Goal: Task Accomplishment & Management: Complete application form

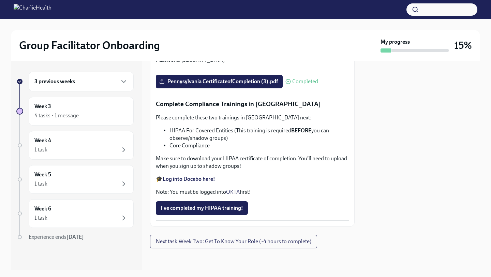
scroll to position [1617, 0]
click at [218, 210] on span "I've completed my HIPAA training!" at bounding box center [202, 207] width 82 height 7
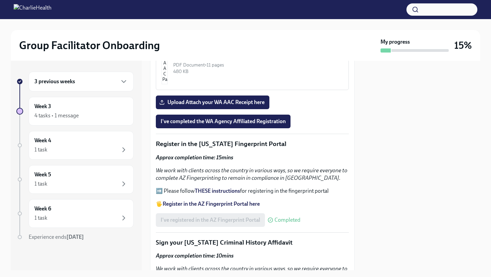
scroll to position [716, 0]
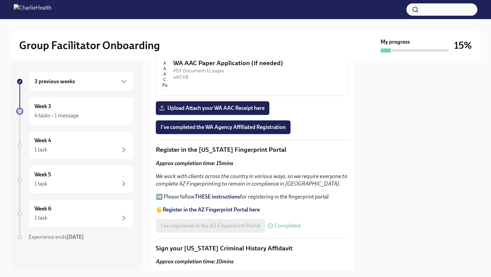
click at [219, 126] on span "I've completed the WA Agency Affiliated Registration" at bounding box center [223, 127] width 125 height 7
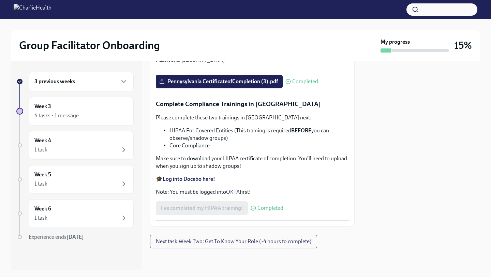
scroll to position [1617, 0]
click at [229, 244] on span "Next task : Week Two: Get To Know Your Role (~4 hours to complete)" at bounding box center [233, 241] width 155 height 7
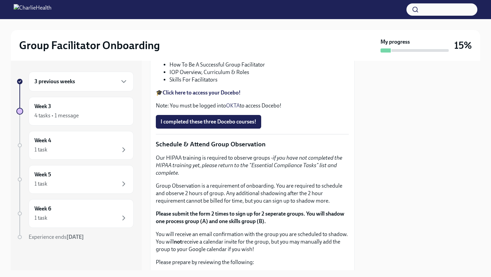
scroll to position [317, 0]
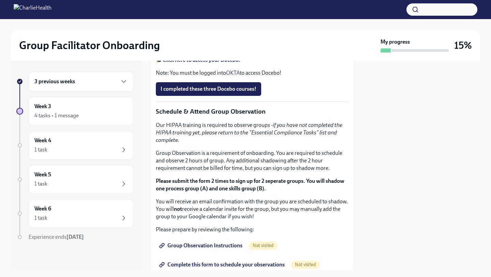
click at [109, 161] on div "3 previous weeks Week 3 4 tasks • 1 message Week 4 1 task Week 5 1 task Week 6 …" at bounding box center [74, 170] width 117 height 196
click at [105, 152] on div "1 task" at bounding box center [80, 150] width 93 height 8
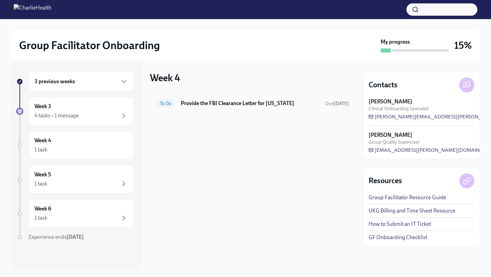
click at [171, 106] on div "To Do" at bounding box center [165, 103] width 19 height 8
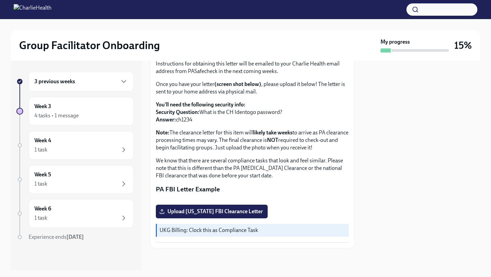
scroll to position [121, 0]
click at [181, 213] on span "Upload [US_STATE] FBI Clearance Letter" at bounding box center [212, 211] width 102 height 7
click at [0, 0] on input "Upload [US_STATE] FBI Clearance Letter" at bounding box center [0, 0] width 0 height 0
click at [218, 199] on button "Zoom image" at bounding box center [252, 199] width 193 height 0
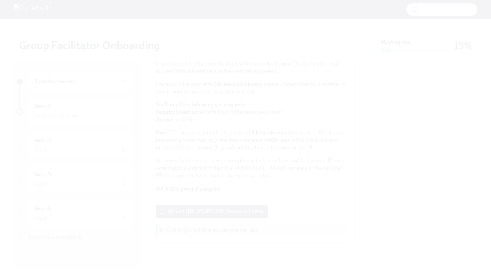
click at [218, 193] on button "Unzoom image" at bounding box center [245, 138] width 491 height 277
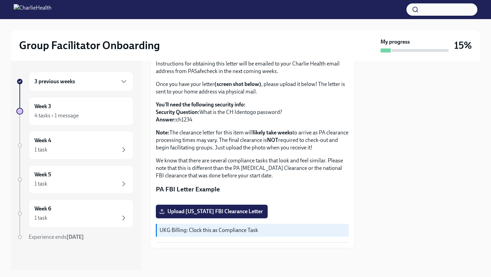
scroll to position [121, 0]
click at [99, 146] on div "1 task" at bounding box center [80, 150] width 93 height 8
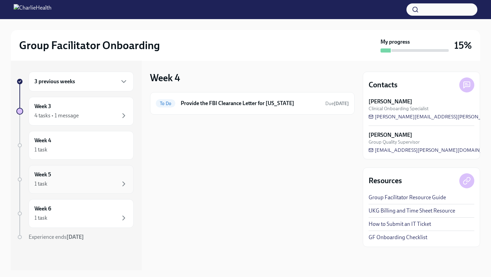
click at [90, 177] on div "Week 5 1 task" at bounding box center [80, 179] width 93 height 17
click at [83, 123] on div "Week 3 4 tasks • 1 message" at bounding box center [81, 111] width 105 height 29
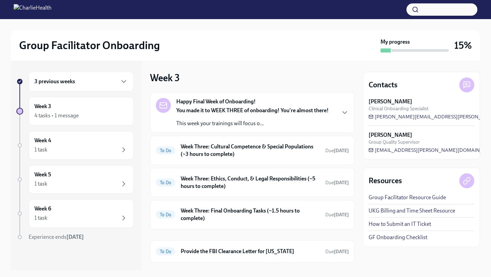
scroll to position [14, 0]
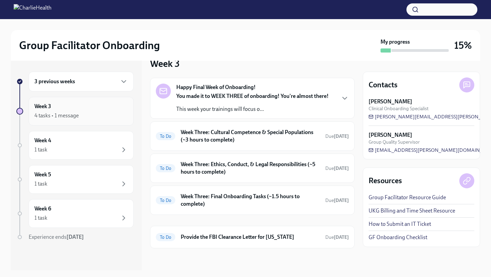
click at [71, 112] on div "4 tasks • 1 message" at bounding box center [56, 115] width 44 height 7
click at [78, 142] on div "Week 4 1 task" at bounding box center [80, 145] width 93 height 17
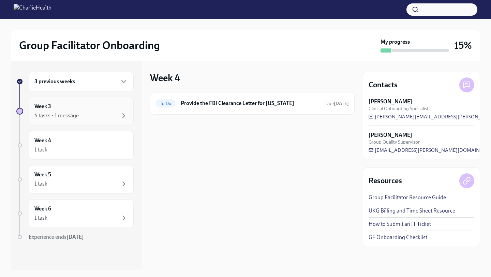
click at [79, 117] on div "4 tasks • 1 message" at bounding box center [80, 115] width 93 height 8
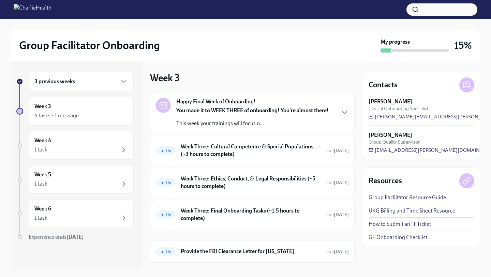
click at [108, 81] on div "3 previous weeks" at bounding box center [80, 81] width 93 height 8
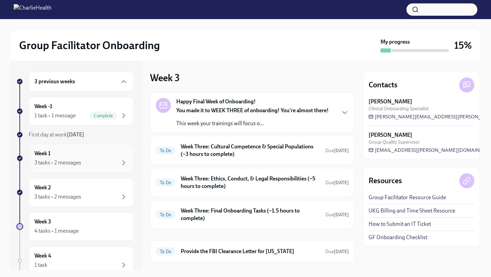
click at [87, 157] on div "Week 1 3 tasks • 2 messages" at bounding box center [80, 158] width 93 height 17
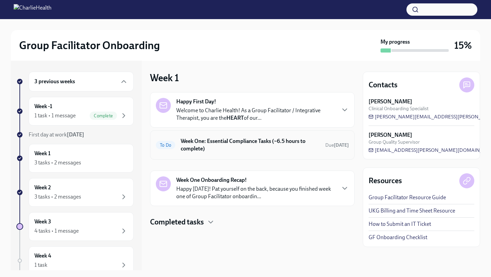
click at [211, 148] on h6 "Week One: Essential Compliance Tasks (~6.5 hours to complete)" at bounding box center [250, 144] width 139 height 15
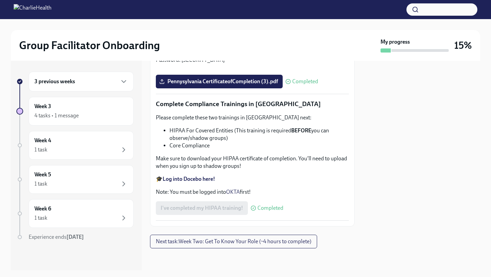
scroll to position [1617, 0]
click at [212, 239] on span "Next task : Week Two: Get To Know Your Role (~4 hours to complete)" at bounding box center [233, 241] width 155 height 7
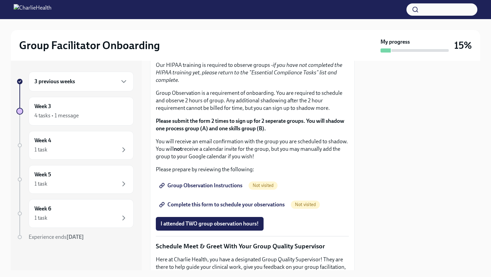
scroll to position [375, 0]
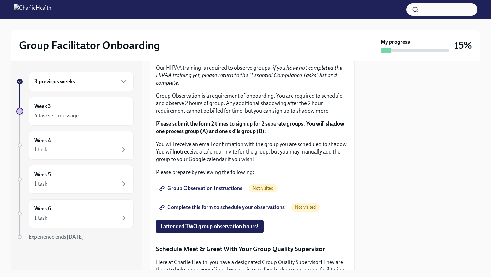
click at [194, 35] on span "I completed these three Docebo courses!" at bounding box center [209, 31] width 96 height 7
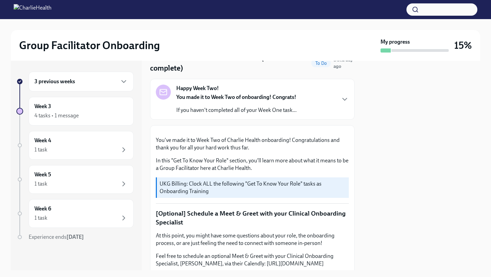
scroll to position [0, 0]
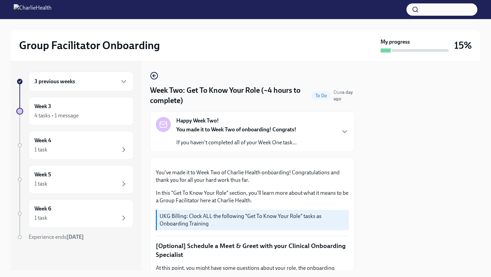
click at [292, 144] on p "If you haven't completed all of your Week One task..." at bounding box center [236, 142] width 120 height 7
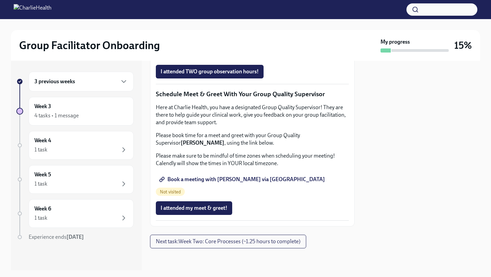
scroll to position [881, 0]
click at [210, 183] on span "Book a meeting with [PERSON_NAME] via [GEOGRAPHIC_DATA]" at bounding box center [243, 179] width 164 height 7
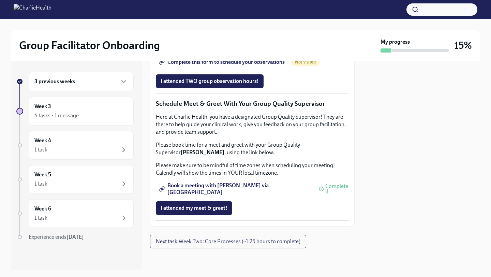
scroll to position [847, 0]
click at [194, 46] on span "Group Observation Instructions" at bounding box center [202, 43] width 82 height 7
click at [207, 65] on span "Complete this form to schedule your observations" at bounding box center [223, 62] width 124 height 7
click at [226, 246] on button "Next task : Week Two: Core Processes (~1.25 hours to complete)" at bounding box center [228, 241] width 156 height 14
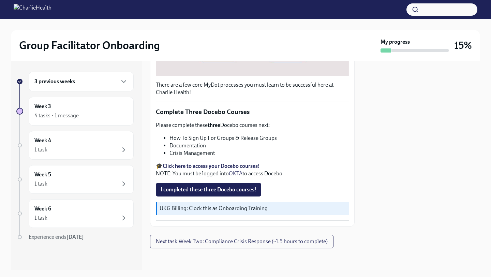
scroll to position [450, 0]
click at [204, 187] on span "I completed these three Docebo courses!" at bounding box center [209, 189] width 96 height 7
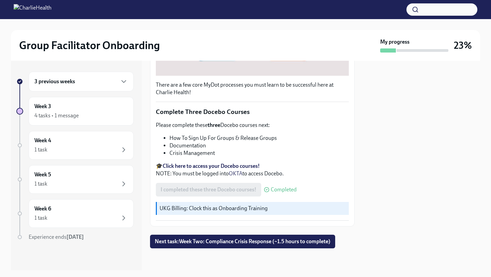
click at [89, 82] on div "3 previous weeks" at bounding box center [80, 81] width 93 height 8
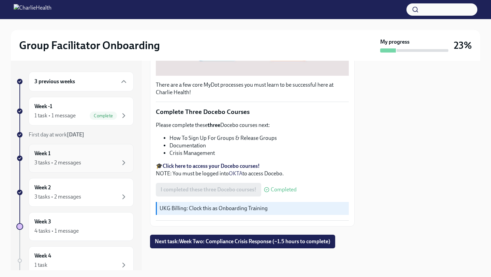
click at [114, 161] on div "3 tasks • 2 messages" at bounding box center [80, 162] width 93 height 8
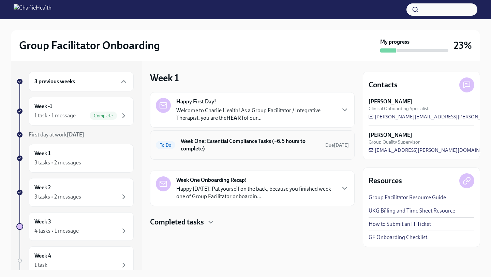
click at [165, 144] on span "To Do" at bounding box center [165, 144] width 19 height 5
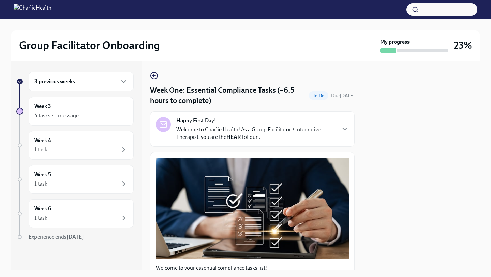
click at [320, 131] on p "Welcome to Charlie Health! As a Group Facilitator / Integrative Therapist, you …" at bounding box center [255, 133] width 159 height 15
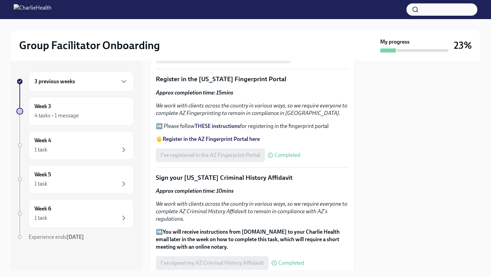
scroll to position [956, 0]
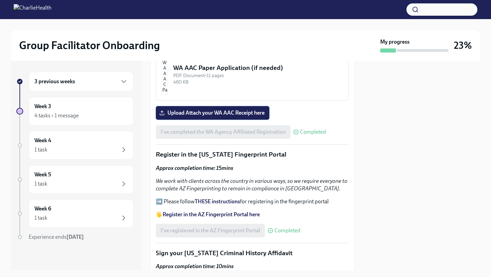
click at [258, 116] on span "Upload Attach your WA AAC Receipt here" at bounding box center [213, 112] width 104 height 7
click at [0, 0] on input "Upload Attach your WA AAC Receipt here" at bounding box center [0, 0] width 0 height 0
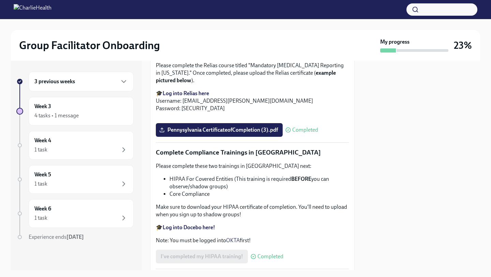
scroll to position [1397, 0]
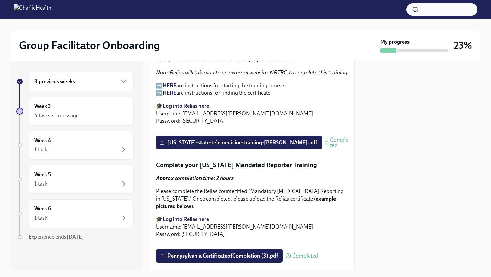
click at [169, 89] on strong "HERE" at bounding box center [170, 85] width 14 height 6
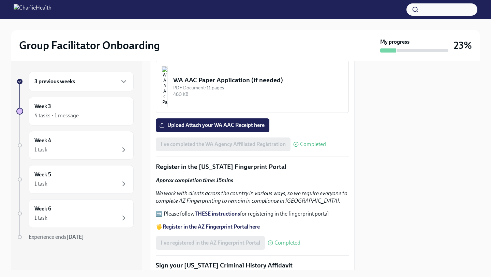
scroll to position [944, 0]
click at [241, 128] on span "Upload Attach your WA AAC Receipt here" at bounding box center [213, 124] width 104 height 7
click at [0, 0] on input "Upload Attach your WA AAC Receipt here" at bounding box center [0, 0] width 0 height 0
click at [96, 115] on div "4 tasks • 1 message" at bounding box center [80, 115] width 93 height 8
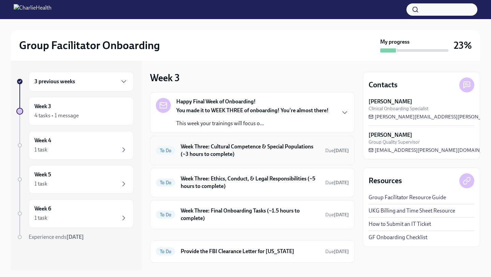
scroll to position [14, 0]
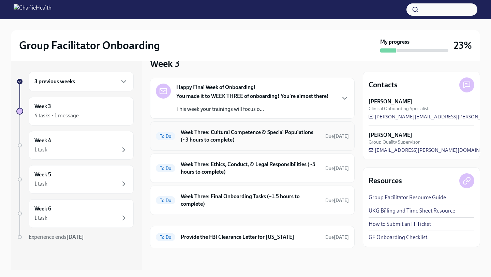
click at [210, 134] on h6 "Week Three: Cultural Competence & Special Populations (~3 hours to complete)" at bounding box center [250, 135] width 139 height 15
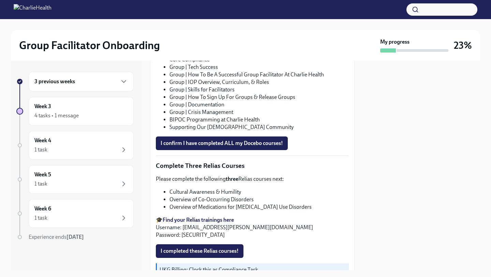
scroll to position [478, 0]
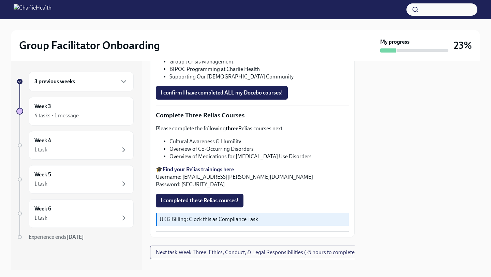
click at [191, 168] on strong "Find your Relias trainings here" at bounding box center [198, 169] width 71 height 6
click at [207, 204] on button "I completed these Relias courses!" at bounding box center [200, 201] width 88 height 14
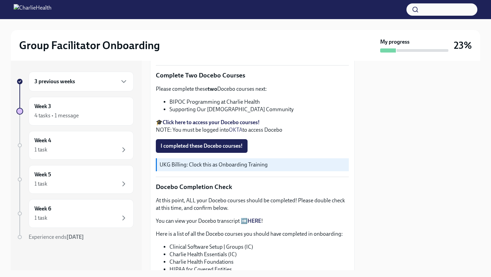
scroll to position [211, 0]
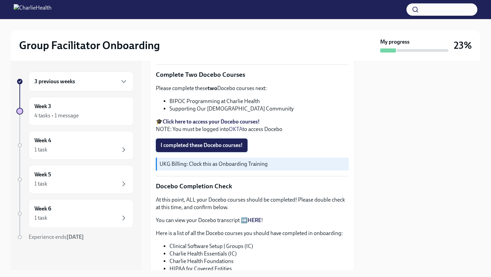
click at [208, 143] on span "I completed these Docebo courses!" at bounding box center [202, 145] width 82 height 7
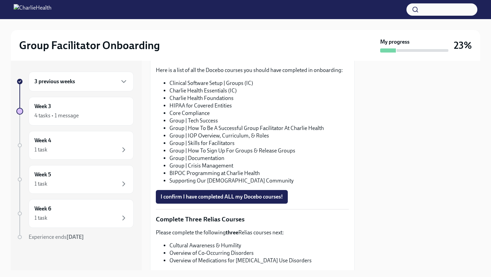
scroll to position [374, 0]
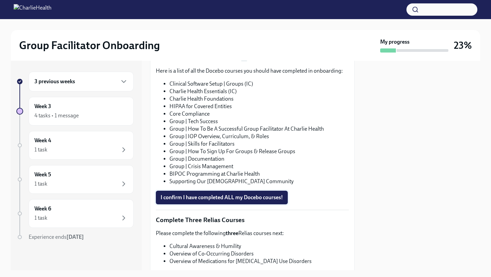
click at [218, 200] on button "I confirm I have completed ALL my Docebo courses!" at bounding box center [222, 198] width 132 height 14
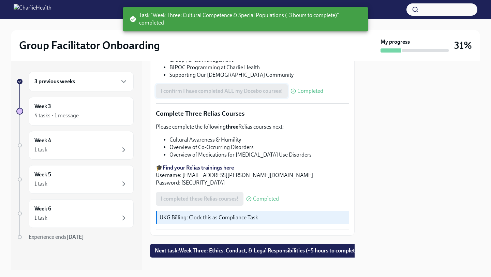
scroll to position [489, 0]
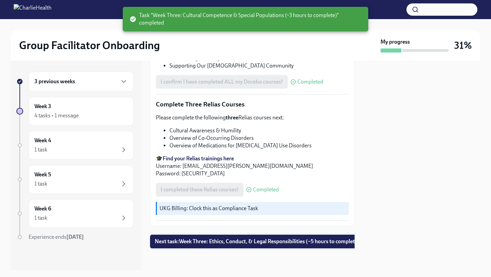
click at [222, 240] on span "Next task : Week Three: Ethics, Conduct, & Legal Responsibilities (~5 hours to …" at bounding box center [257, 241] width 205 height 7
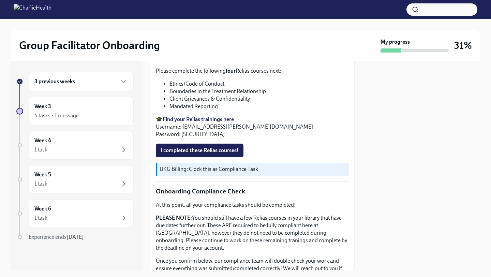
scroll to position [273, 0]
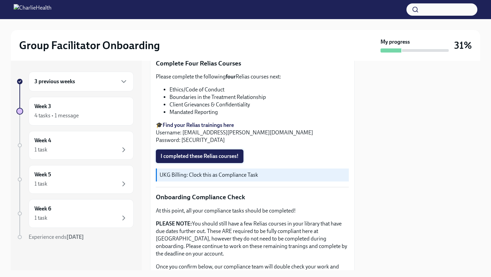
click at [210, 153] on span "I completed these Relias courses!" at bounding box center [200, 156] width 78 height 7
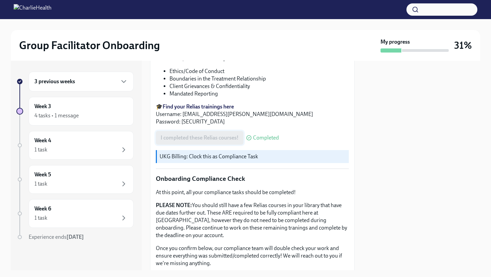
scroll to position [362, 0]
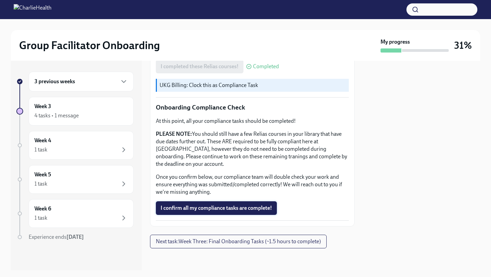
click at [239, 213] on button "I confirm all my compliance tasks are complete!" at bounding box center [216, 208] width 121 height 14
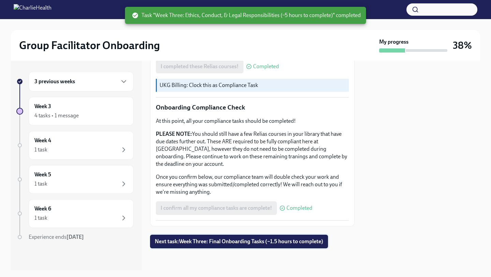
click at [219, 242] on span "Next task : Week Three: Final Onboarding Tasks (~1.5 hours to complete)" at bounding box center [239, 241] width 168 height 7
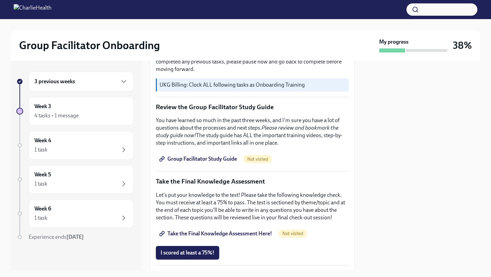
scroll to position [247, 0]
click at [218, 156] on span "Group Facilitator Study Guide" at bounding box center [199, 158] width 76 height 7
click at [255, 232] on span "Take the Final Knowledge Assessment Here!" at bounding box center [216, 233] width 111 height 7
